Goal: Navigation & Orientation: Find specific page/section

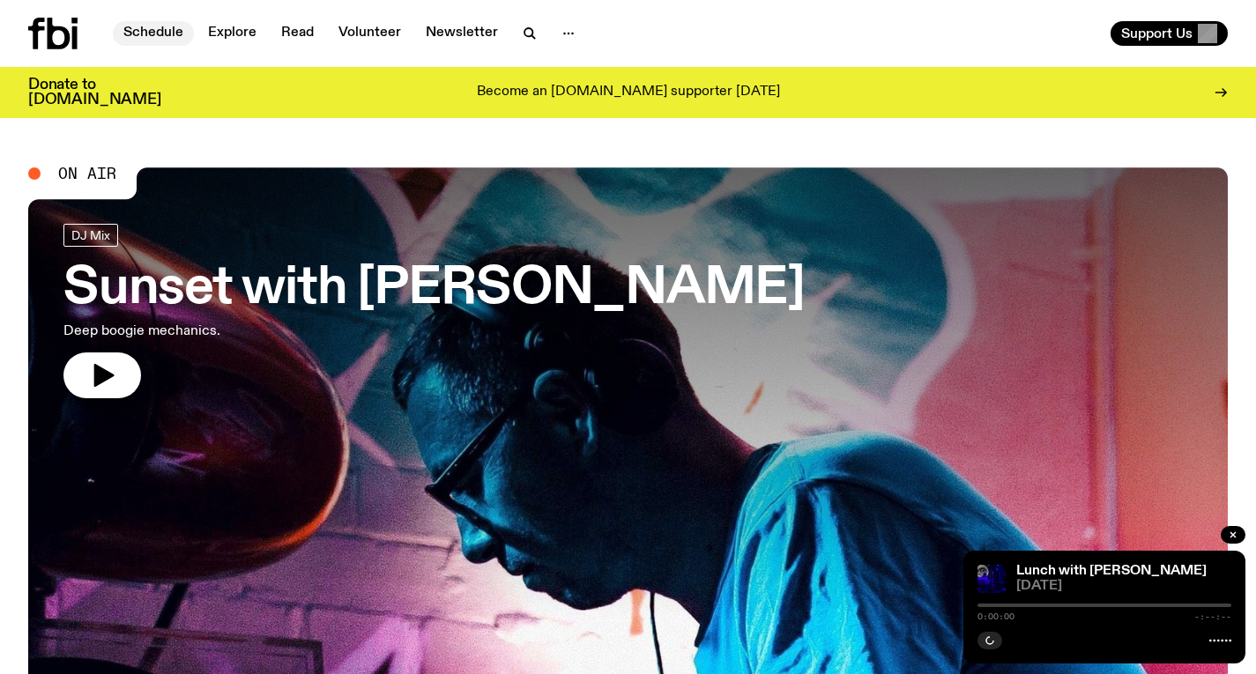
click at [150, 26] on link "Schedule" at bounding box center [153, 33] width 81 height 25
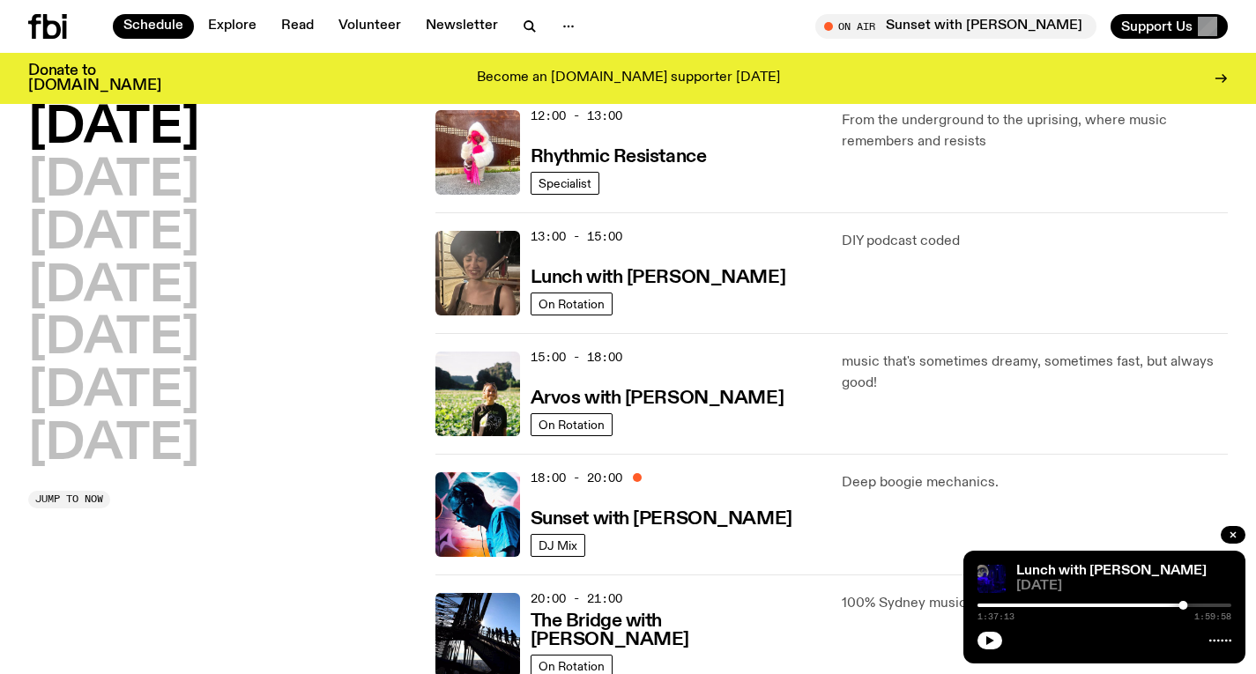
scroll to position [448, 0]
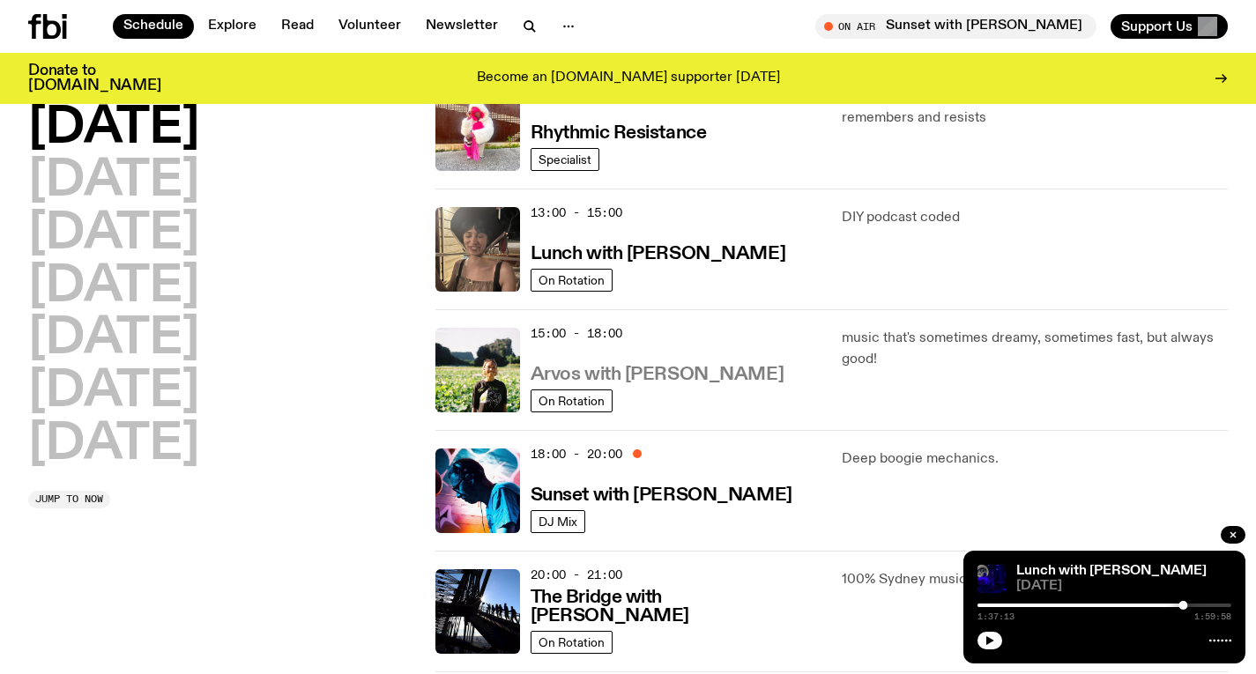
click at [656, 367] on h3 "Arvos with [PERSON_NAME]" at bounding box center [656, 375] width 253 height 19
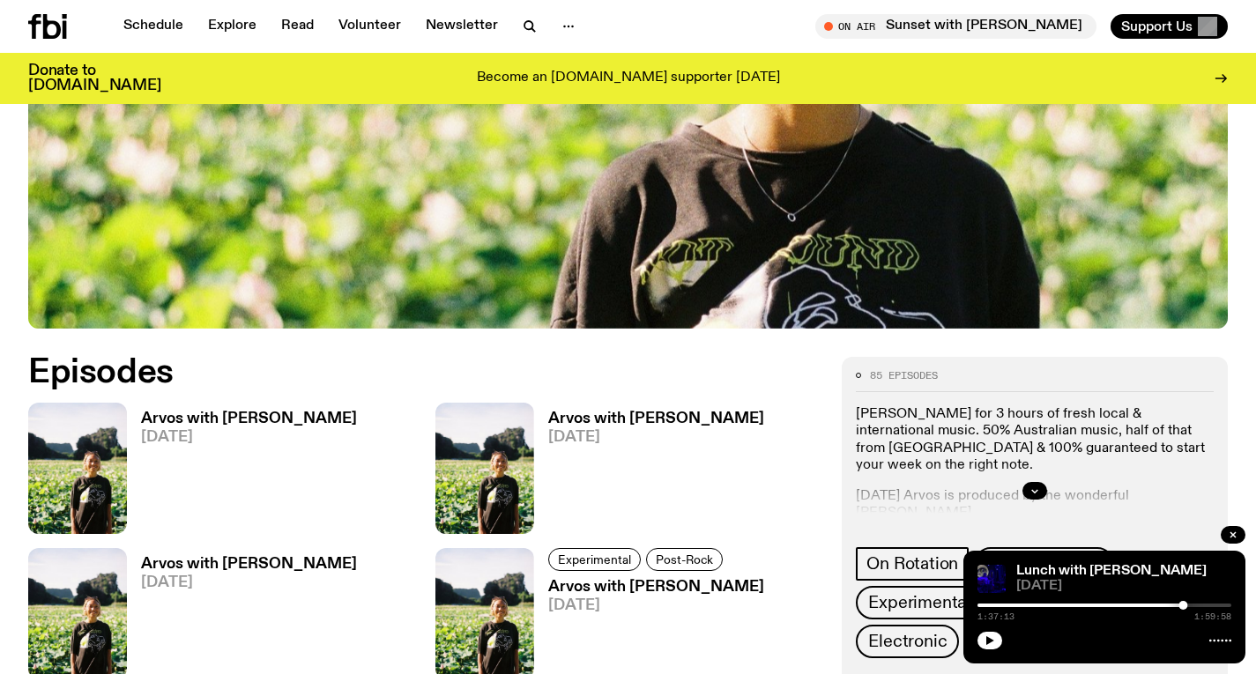
scroll to position [664, 0]
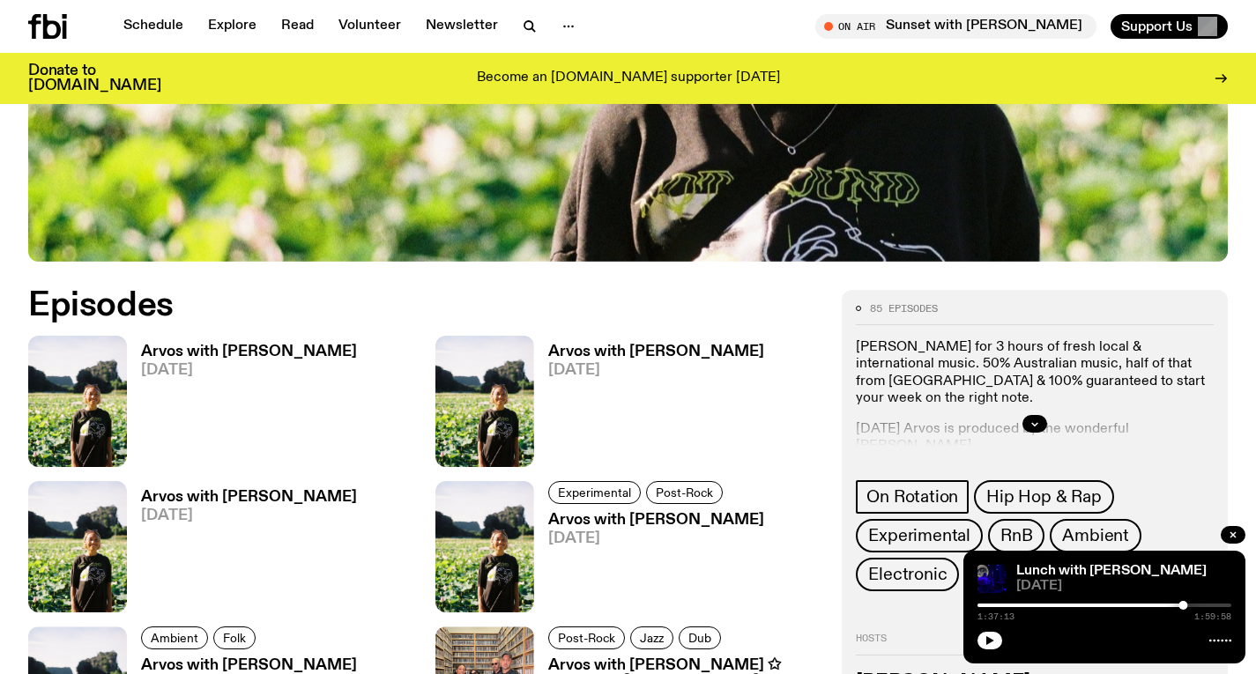
click at [249, 358] on h3 "Arvos with [PERSON_NAME]" at bounding box center [249, 352] width 216 height 15
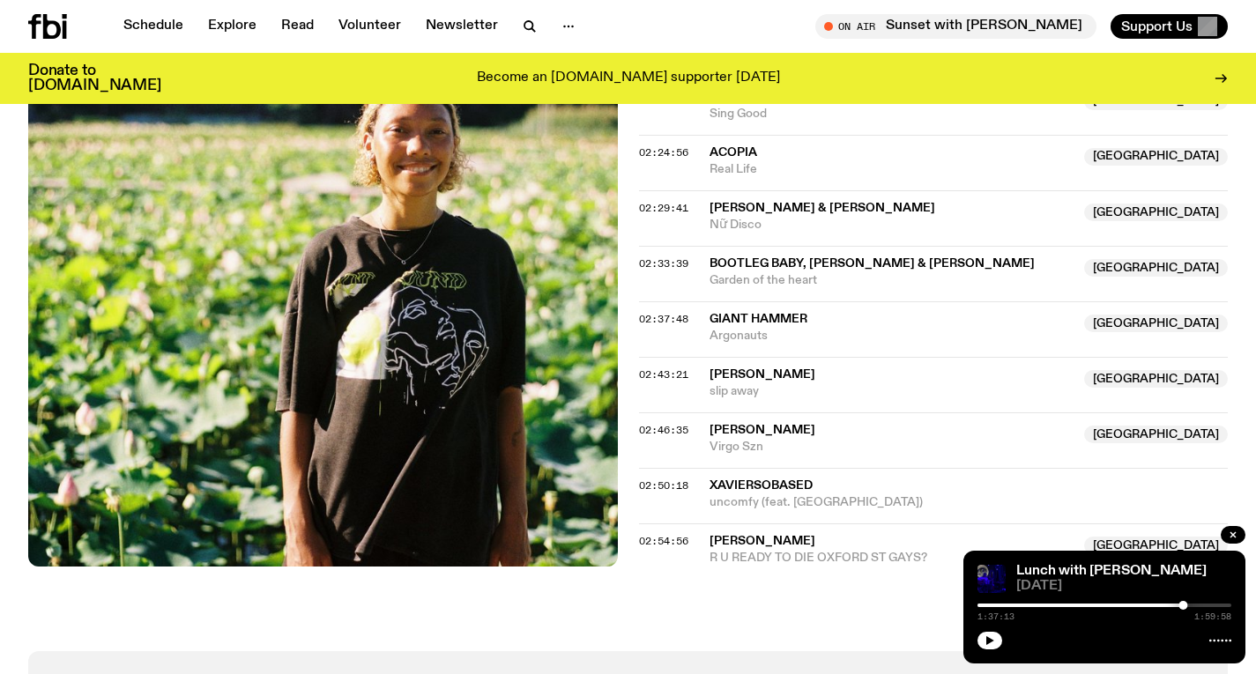
scroll to position [2562, 0]
